Goal: Find specific page/section: Find specific page/section

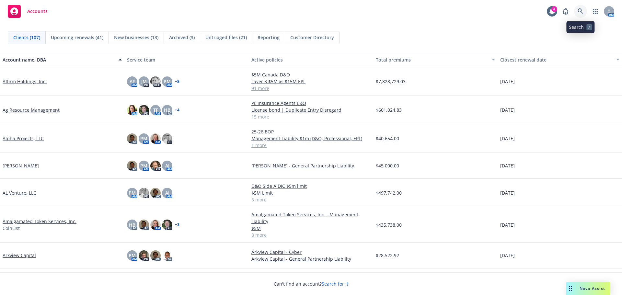
click at [583, 11] on link at bounding box center [580, 11] width 13 height 13
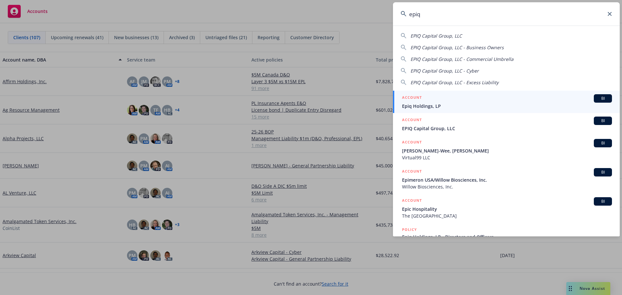
type input "epiq"
click at [427, 104] on span "Epiq Holdings, LP" at bounding box center [507, 106] width 210 height 7
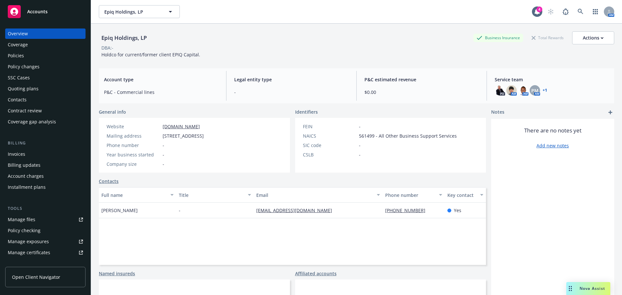
click at [25, 57] on div "Policies" at bounding box center [45, 56] width 75 height 10
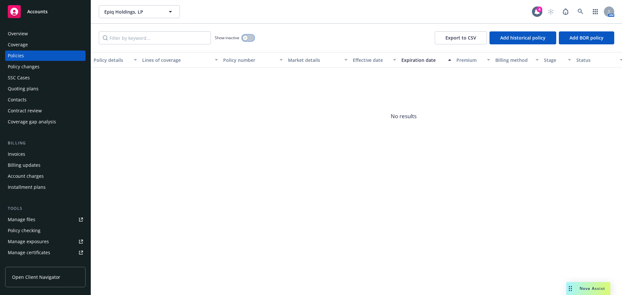
click at [250, 39] on button "button" at bounding box center [248, 38] width 12 height 6
